Goal: Task Accomplishment & Management: Manage account settings

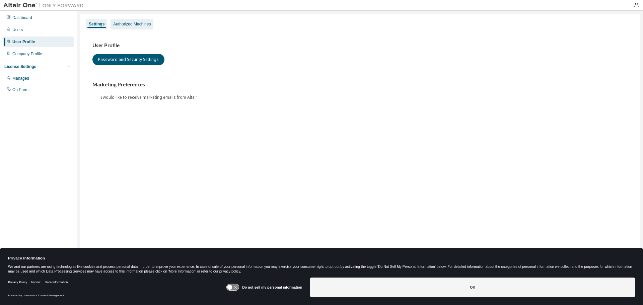
click at [131, 23] on div "Authorized Machines" at bounding box center [132, 23] width 38 height 5
